Goal: Information Seeking & Learning: Learn about a topic

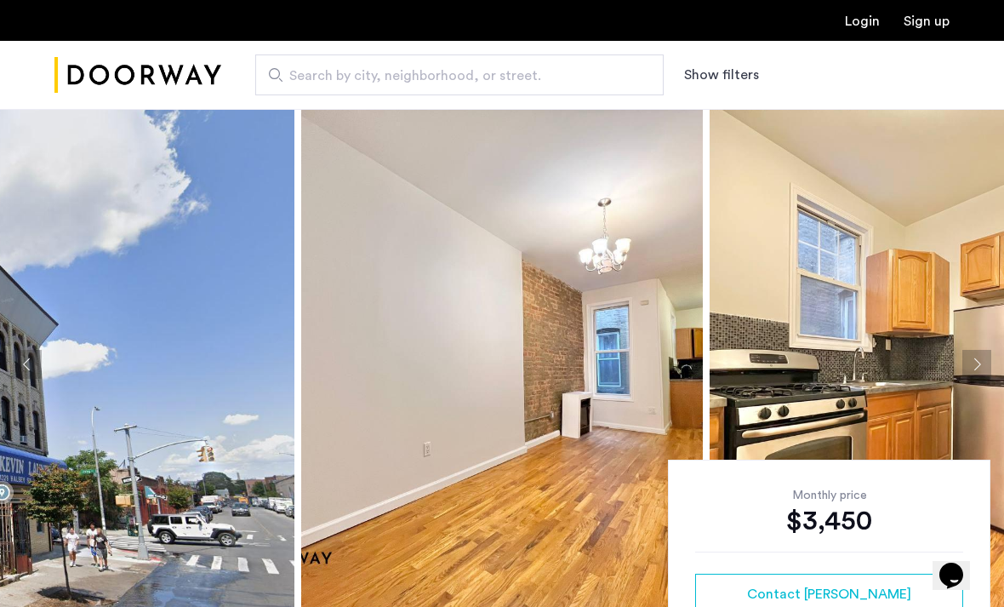
click at [174, 392] on img at bounding box center [94, 364] width 402 height 511
click at [201, 510] on img at bounding box center [94, 364] width 402 height 511
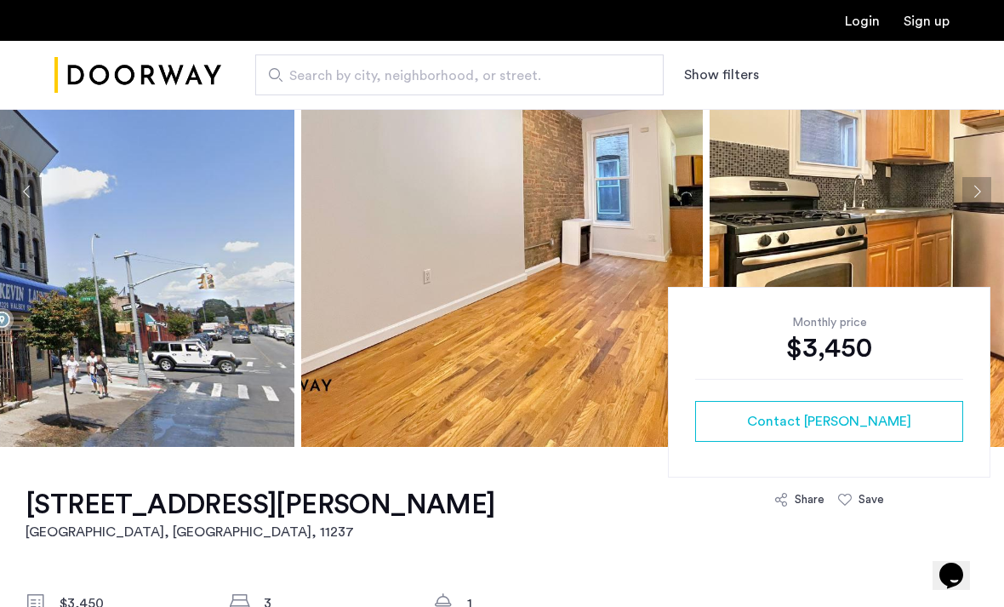
scroll to position [186, 0]
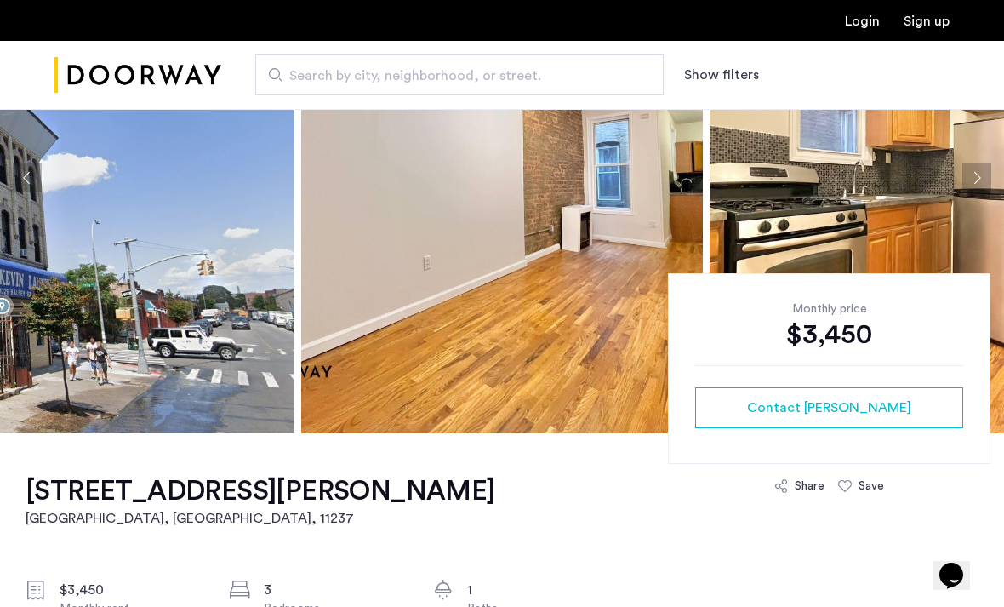
click at [560, 288] on img at bounding box center [502, 178] width 402 height 511
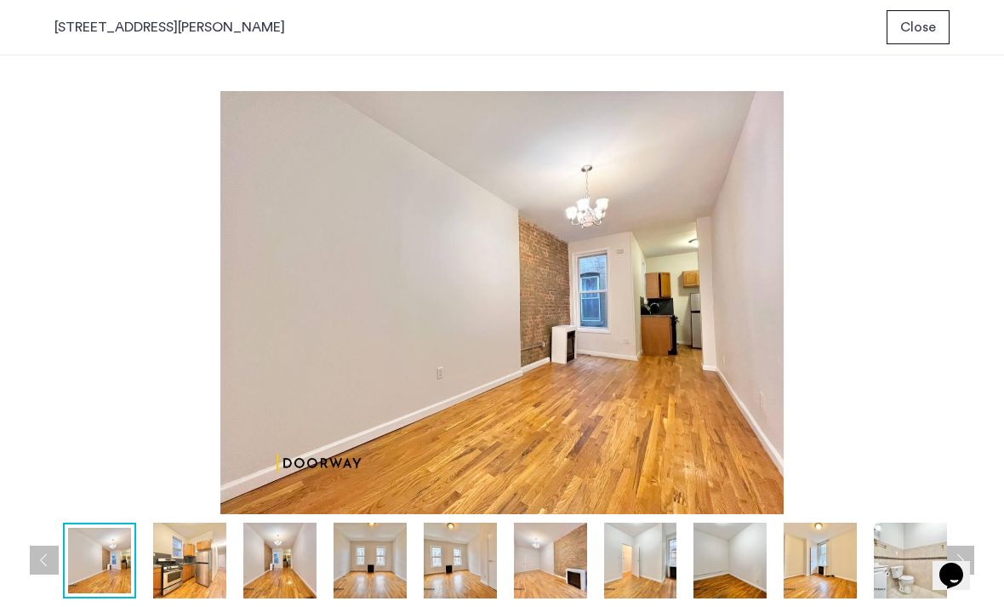
scroll to position [0, 0]
click at [190, 582] on img at bounding box center [189, 560] width 73 height 76
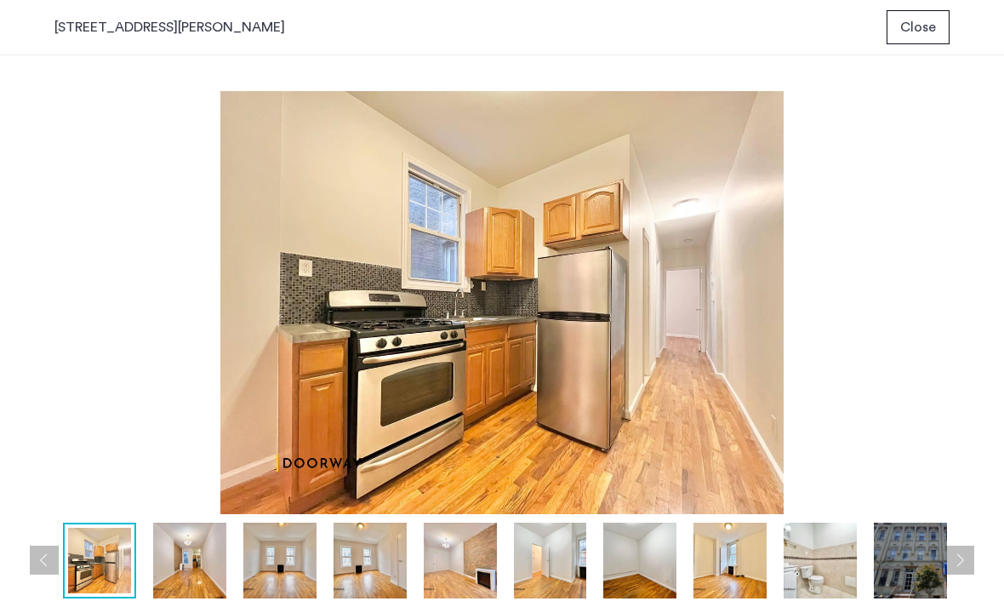
click at [315, 560] on img at bounding box center [279, 560] width 73 height 76
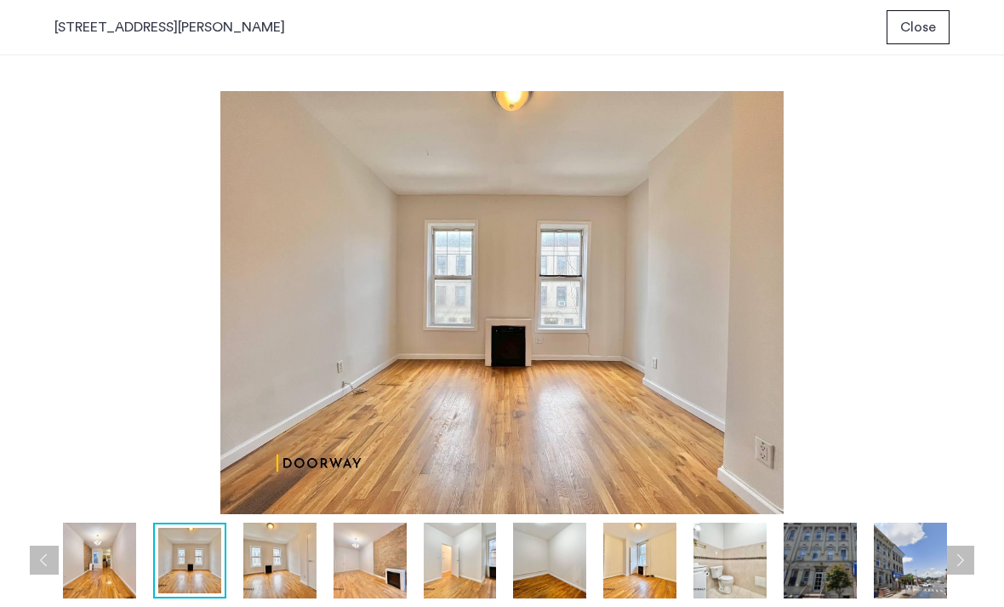
click at [207, 557] on img at bounding box center [189, 561] width 63 height 66
click at [292, 569] on img at bounding box center [279, 560] width 73 height 76
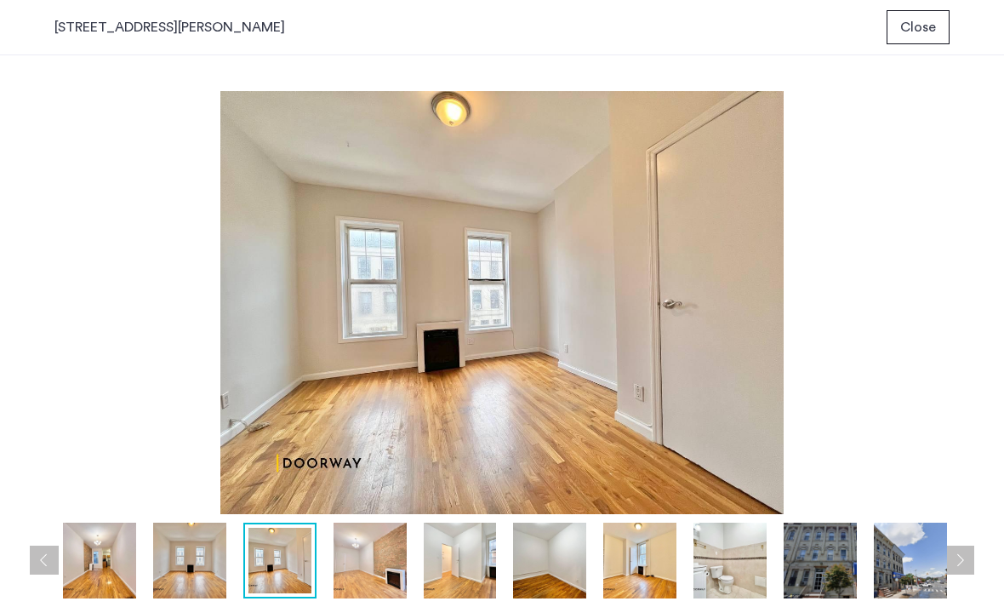
click at [379, 553] on img at bounding box center [370, 560] width 73 height 76
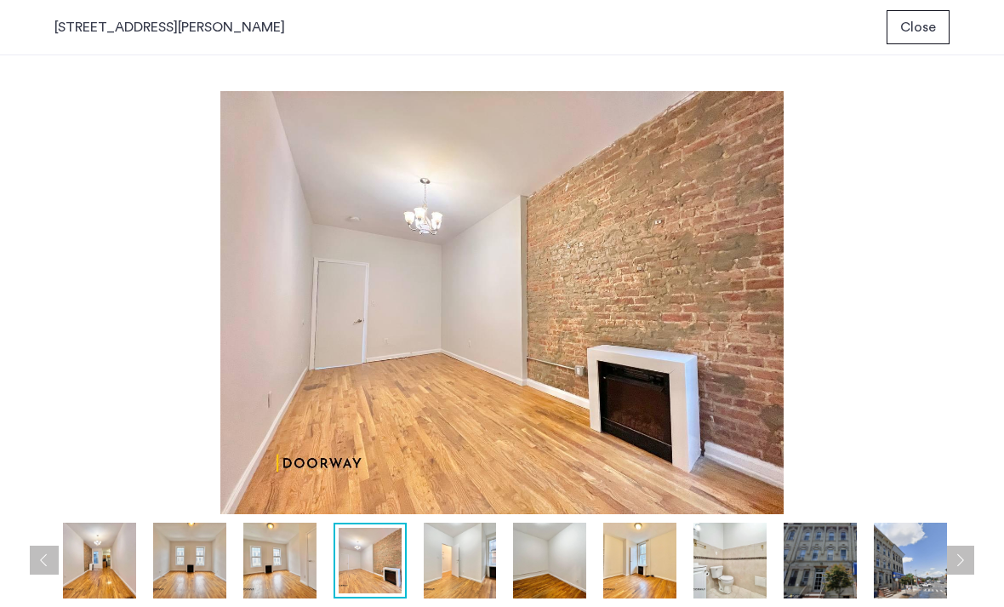
click at [463, 553] on img at bounding box center [460, 560] width 73 height 76
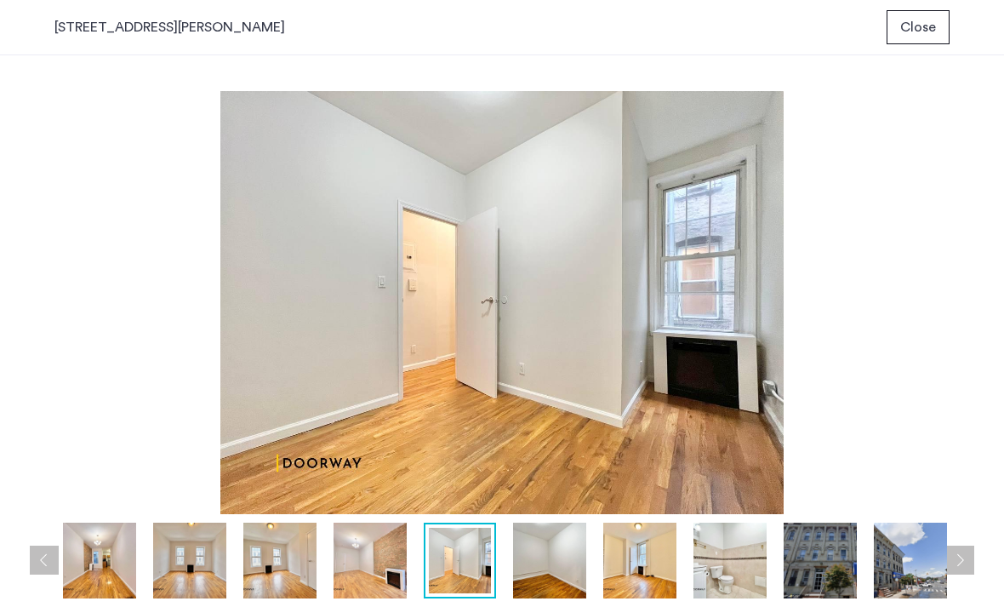
click at [560, 567] on img at bounding box center [549, 560] width 73 height 76
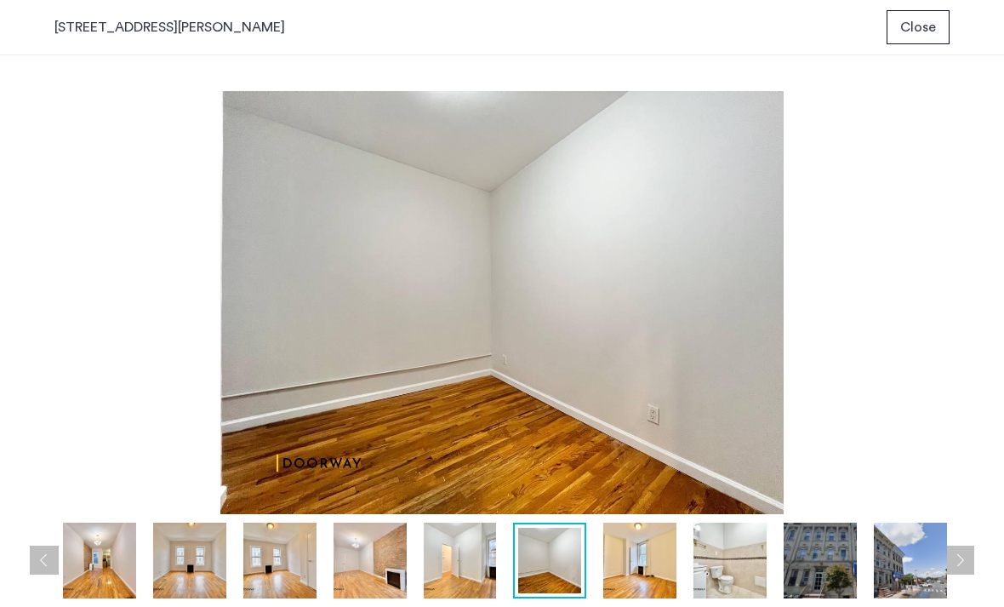
click at [659, 562] on img at bounding box center [639, 560] width 73 height 76
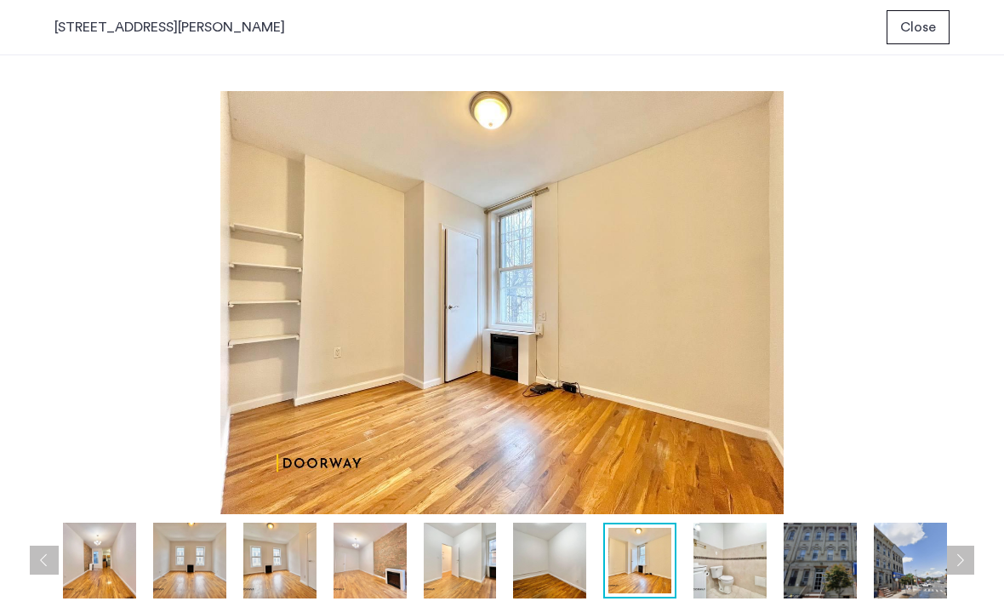
click at [736, 561] on img at bounding box center [730, 560] width 73 height 76
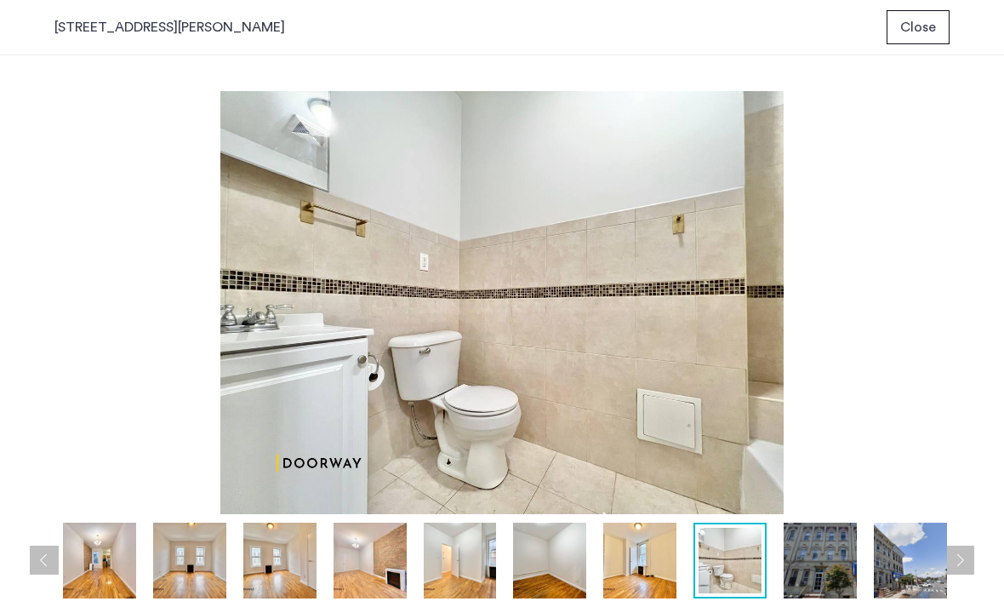
click at [836, 552] on img at bounding box center [820, 560] width 73 height 76
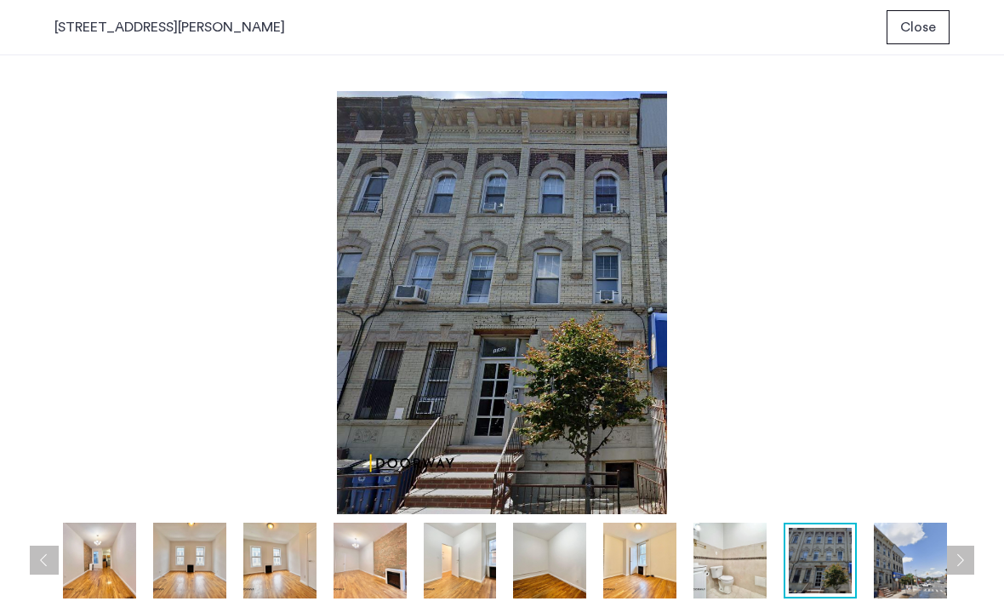
click at [878, 557] on img at bounding box center [910, 560] width 73 height 76
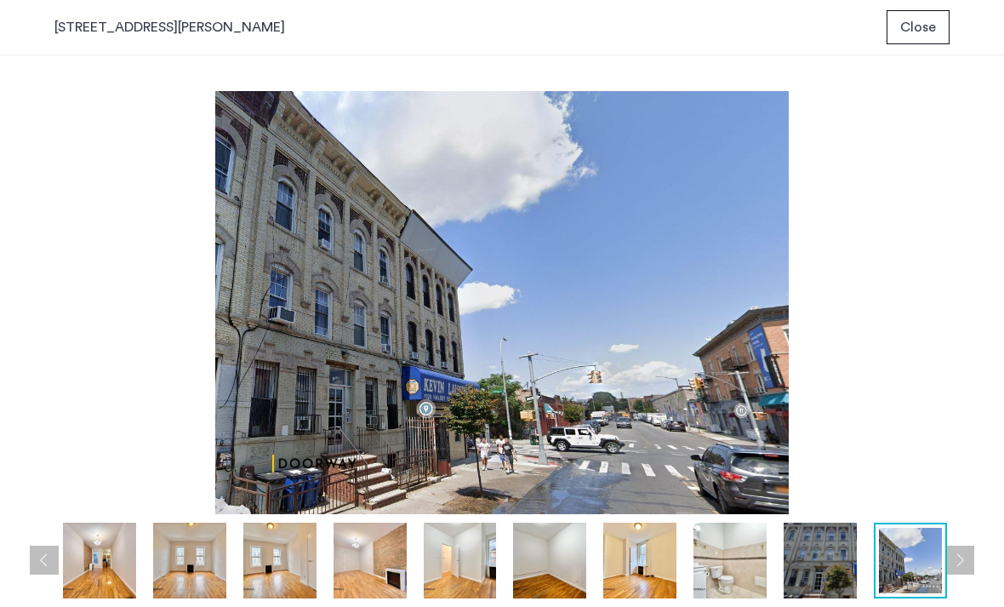
click at [927, 27] on span "Close" at bounding box center [918, 27] width 36 height 20
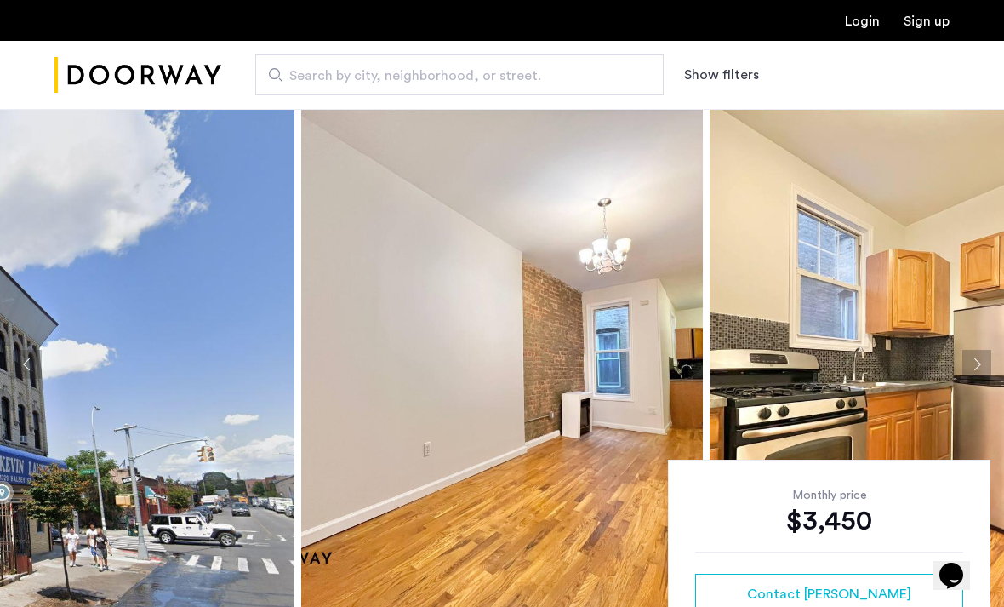
scroll to position [109, 0]
